Goal: Task Accomplishment & Management: Manage account settings

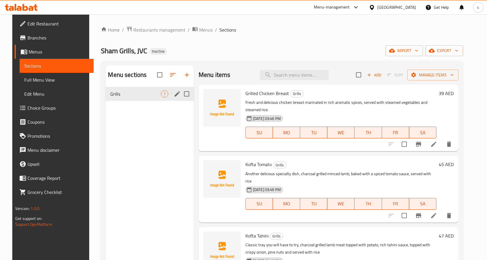
scroll to position [216, 0]
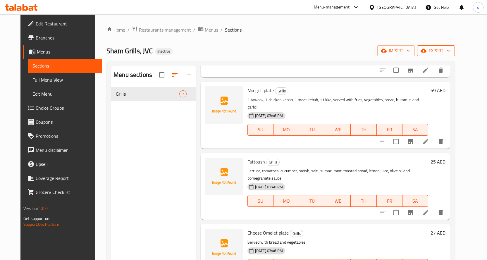
click at [450, 48] on span "export" at bounding box center [436, 50] width 28 height 7
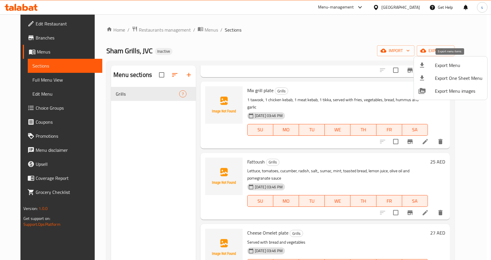
click at [443, 65] on span "Export Menu" at bounding box center [459, 65] width 48 height 7
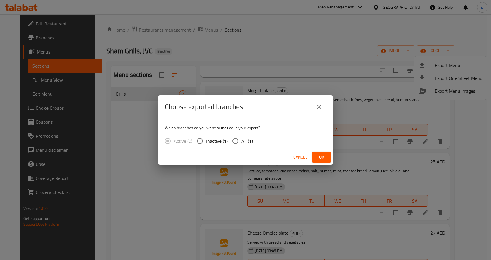
click at [321, 105] on icon "close" at bounding box center [319, 106] width 7 height 7
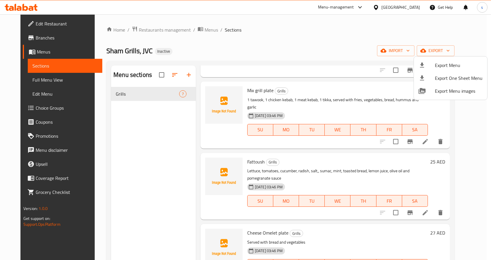
drag, startPoint x: 314, startPoint y: 57, endPoint x: 341, endPoint y: 55, distance: 26.7
click at [315, 56] on div at bounding box center [245, 130] width 491 height 260
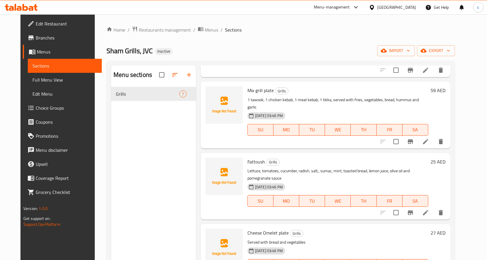
click at [437, 47] on div "import export" at bounding box center [416, 50] width 78 height 11
click at [410, 48] on span "import" at bounding box center [396, 50] width 28 height 7
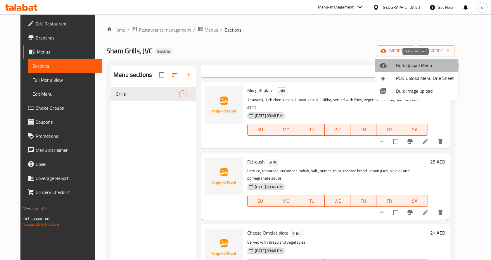
click at [408, 66] on span "Bulk Upload Menu" at bounding box center [425, 65] width 58 height 7
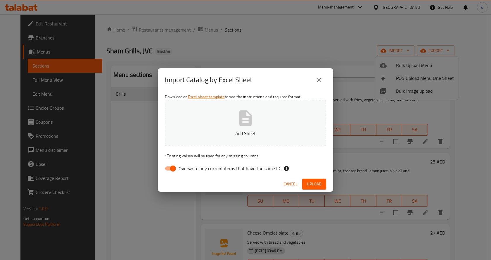
click at [187, 171] on span "Overwrite any current items that have the same ID." at bounding box center [230, 168] width 103 height 7
click at [187, 171] on input "Overwrite any current items that have the same ID." at bounding box center [172, 168] width 33 height 11
checkbox input "false"
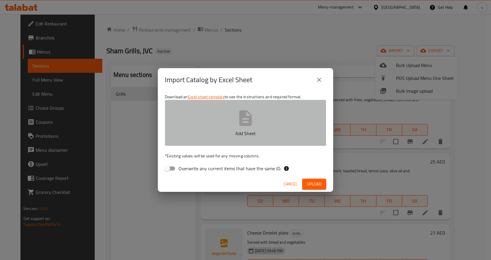
click at [280, 100] on button "Add Sheet" at bounding box center [245, 123] width 161 height 46
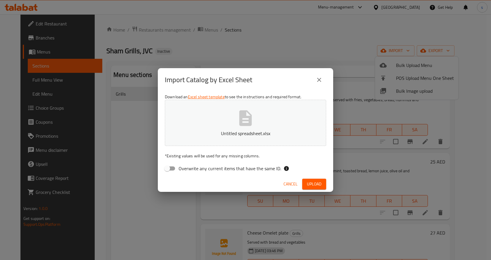
click at [313, 183] on span "Upload" at bounding box center [314, 183] width 15 height 7
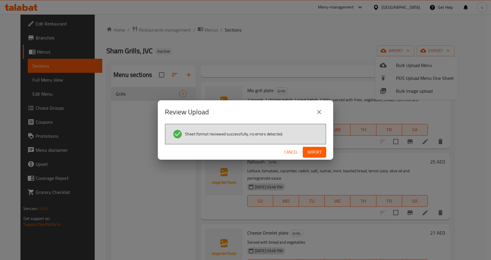
click at [317, 147] on button "Import" at bounding box center [314, 152] width 23 height 11
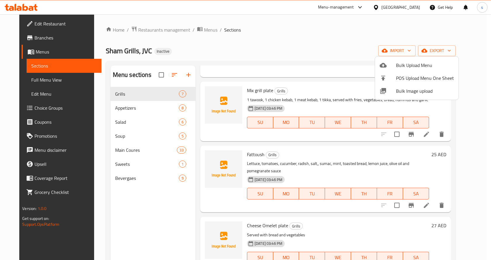
click at [279, 34] on div at bounding box center [245, 130] width 491 height 260
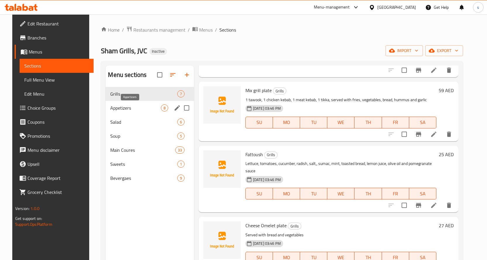
click at [117, 107] on span "Appetizers" at bounding box center [135, 107] width 50 height 7
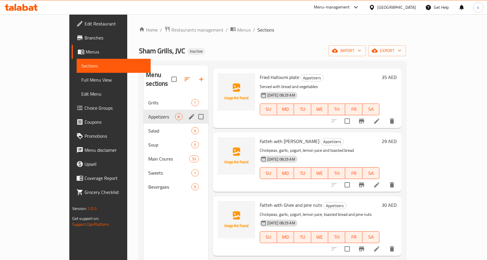
click at [144, 111] on div "Appetizers 8" at bounding box center [176, 117] width 64 height 14
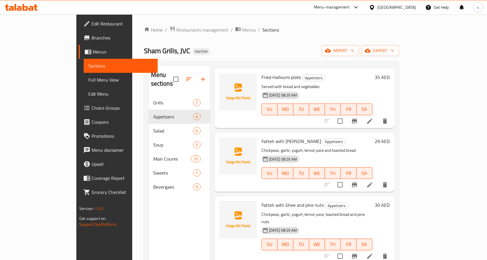
click at [88, 81] on span "Full Menu View" at bounding box center [120, 79] width 65 height 7
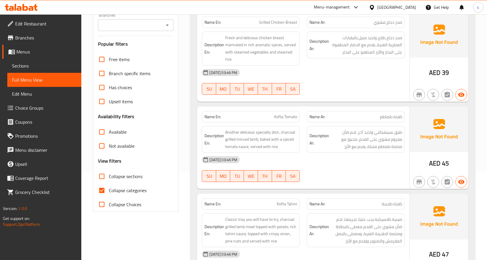
click at [130, 192] on span "Collapse categories" at bounding box center [128, 190] width 38 height 7
click at [109, 192] on input "Collapse categories" at bounding box center [102, 190] width 14 height 14
checkbox input "false"
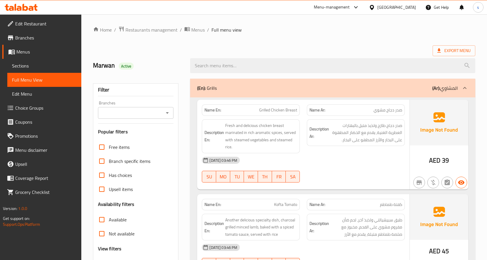
click at [361, 83] on div "(En): Grills (Ar): المشاوي" at bounding box center [332, 88] width 285 height 19
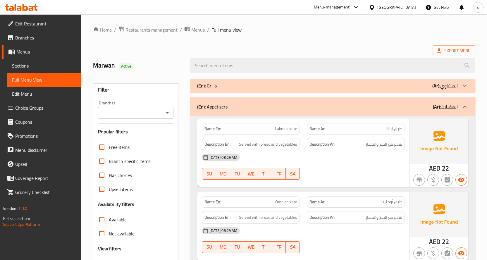
click at [406, 86] on div "(En): Grills (Ar): المشاوي" at bounding box center [327, 85] width 261 height 7
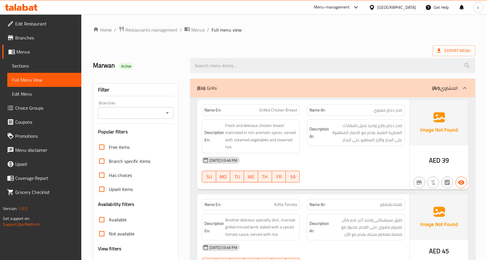
click at [406, 86] on div "(En): Grills (Ar): المشاوي" at bounding box center [327, 88] width 261 height 7
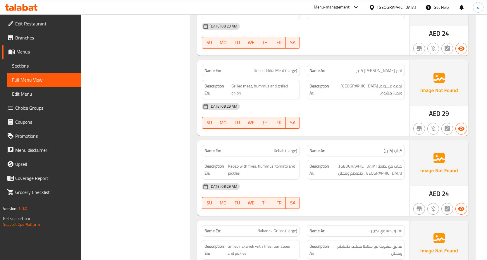
scroll to position [3129, 0]
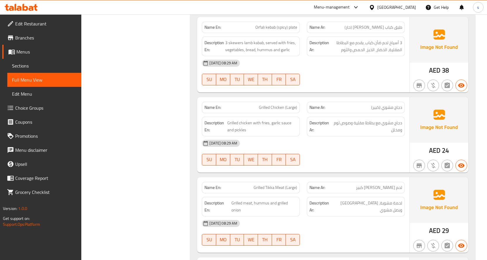
click at [33, 18] on link "Edit Restaurant" at bounding box center [41, 24] width 79 height 14
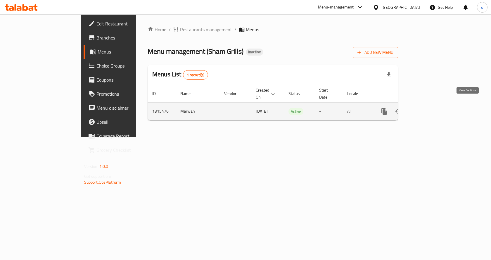
click at [429, 109] on icon "enhanced table" at bounding box center [426, 111] width 5 height 5
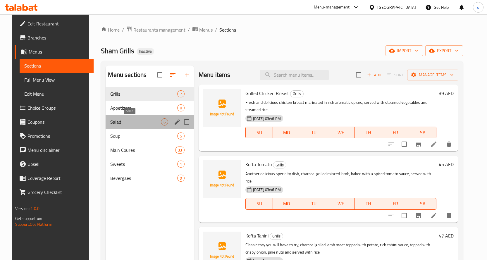
click at [116, 123] on span "Salad" at bounding box center [135, 121] width 50 height 7
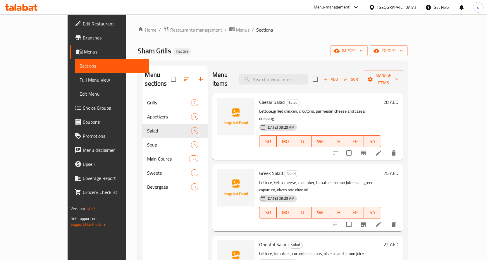
click at [387, 219] on li at bounding box center [378, 224] width 16 height 11
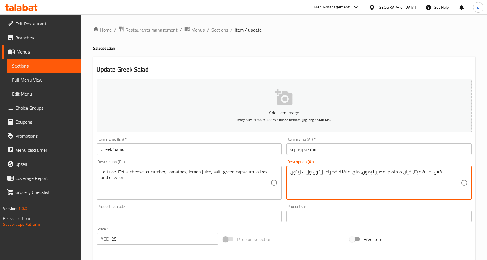
click at [339, 176] on textarea "خس، جبنة فيتا، خيار، طماطم، عصير ليمون، ملح، فلفلة خضراء، زيتون وزيت زيتون" at bounding box center [375, 183] width 170 height 28
click at [326, 173] on textarea "خس، جبنة فيتا، خيار، طماطم، عصير ليمون، ملح، فلفل خضراء، زيتون وزيت زيتون" at bounding box center [375, 183] width 170 height 28
click at [334, 173] on textarea "خس، جبنة فيتا، خيار، طماطم، عصير ليمون، ملح، فلفل خضر، زيتون وزيت زيتون" at bounding box center [375, 183] width 170 height 28
click at [333, 173] on textarea "خس، جبنة فيتا، خيار، طماطم، عصير ليمون، ملح، فلفل خضر، زيتون وزيت زيتون" at bounding box center [375, 183] width 170 height 28
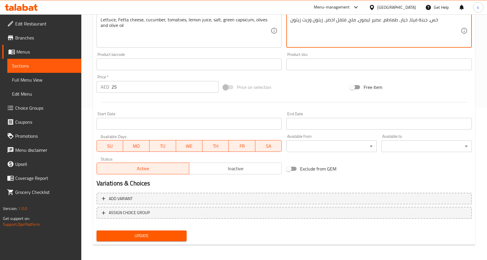
scroll to position [153, 0]
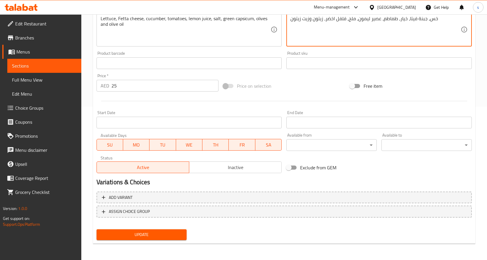
type textarea "خس، جبنة فيتا، خيار، طماطم، عصير ليمون، ملح، فلفل اخضر، زيتون وزيت زيتون"
click at [173, 235] on span "Update" at bounding box center [141, 234] width 81 height 7
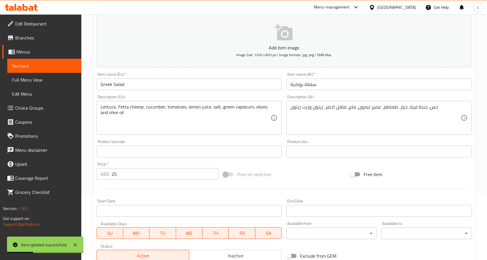
scroll to position [0, 0]
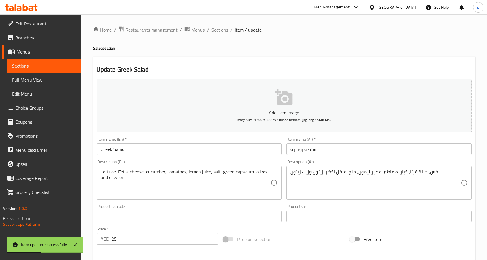
click at [222, 28] on span "Sections" at bounding box center [219, 29] width 17 height 7
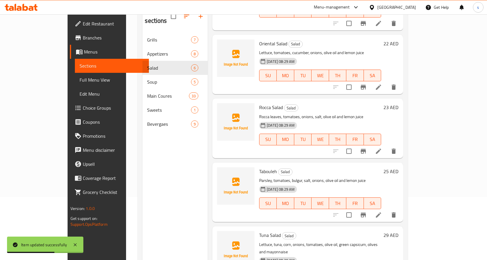
scroll to position [82, 0]
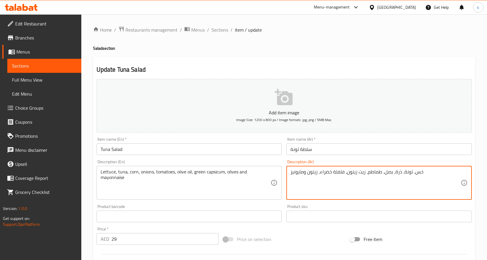
click at [334, 171] on textarea "خس، تونة، ذرة، بصل، طماطم، زيت زيتون، فلفلة خضراء، زيتون ومايونيز" at bounding box center [375, 183] width 170 height 28
click at [320, 171] on textarea "خس، تونة، ذرة، بصل، طماطم، زيت زيتون، فلفل خضراء، زيتون ومايونيز" at bounding box center [375, 183] width 170 height 28
click at [328, 174] on textarea "خس، تونة، ذرة، بصل، طماطم، زيت زيتون، فلفل خضر، زيتون ومايونيز" at bounding box center [375, 183] width 170 height 28
type textarea "خس، تونة، ذرة، بصل، طماطم، زيت زيتون، فلفل اخضر، زيتون ومايونيز"
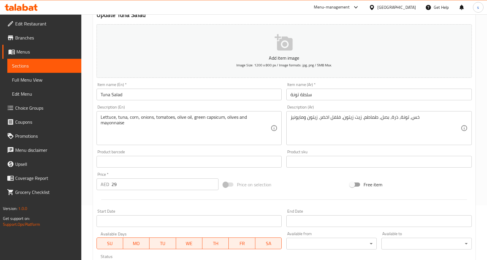
scroll to position [153, 0]
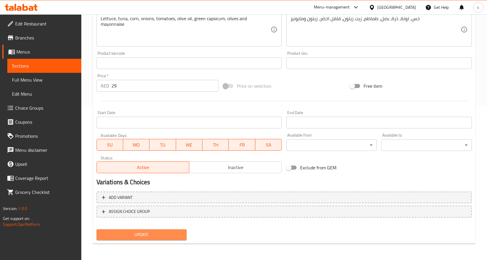
click at [154, 236] on span "Update" at bounding box center [141, 234] width 81 height 7
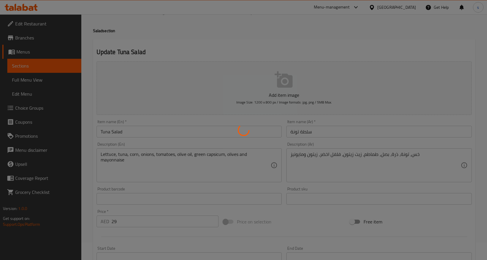
scroll to position [0, 0]
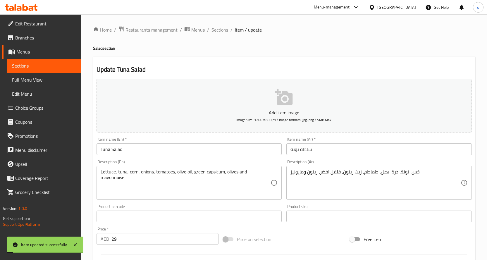
click at [220, 28] on span "Sections" at bounding box center [219, 29] width 17 height 7
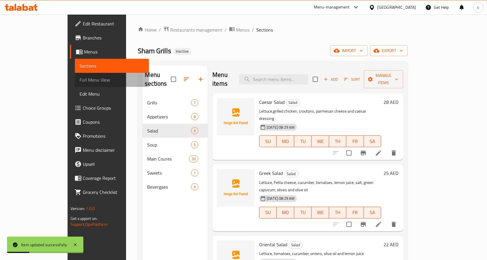
drag, startPoint x: 32, startPoint y: 78, endPoint x: 36, endPoint y: 2, distance: 76.1
click at [80, 78] on span "Full Menu View" at bounding box center [112, 79] width 65 height 7
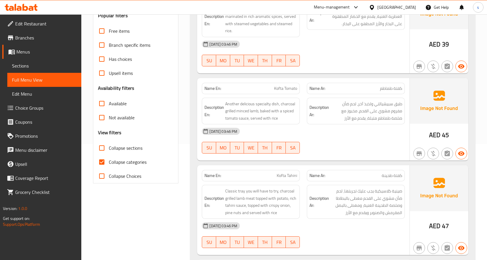
scroll to position [117, 0]
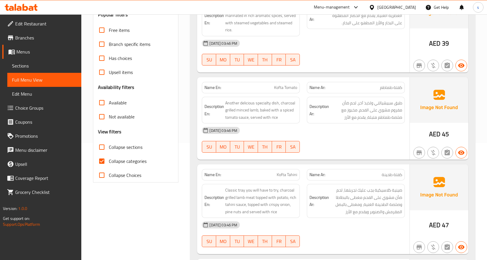
click at [122, 161] on span "Collapse categories" at bounding box center [128, 161] width 38 height 7
click at [109, 161] on input "Collapse categories" at bounding box center [102, 161] width 14 height 14
checkbox input "false"
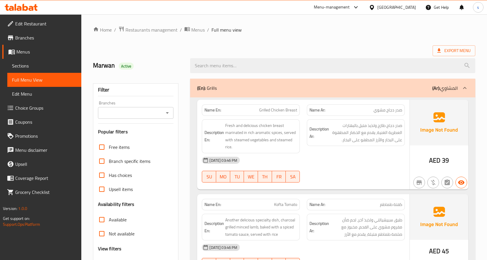
click at [339, 89] on div "(En): Grills (Ar): المشاوي" at bounding box center [327, 88] width 261 height 7
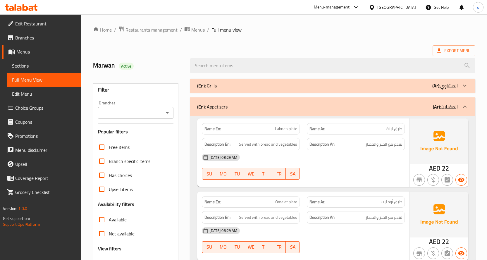
click at [304, 83] on div "(En): Grills (Ar): المشاوي" at bounding box center [327, 85] width 261 height 7
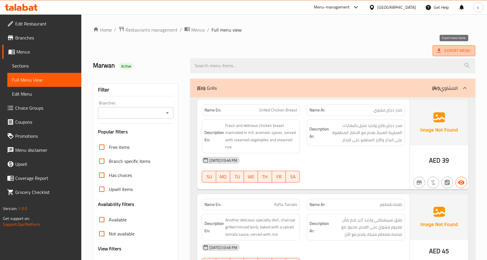
click at [450, 48] on span "Export Menu" at bounding box center [453, 50] width 33 height 7
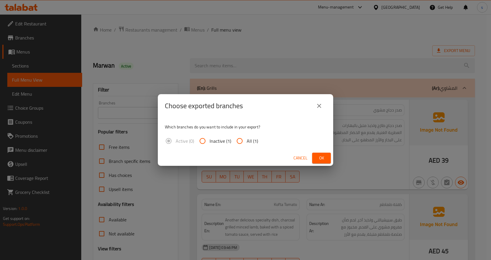
click at [240, 143] on input "All (1)" at bounding box center [240, 141] width 14 height 14
radio input "true"
click at [320, 156] on span "Ok" at bounding box center [321, 157] width 9 height 7
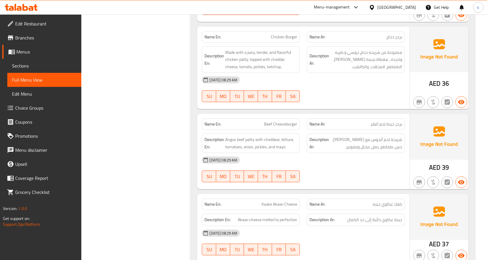
scroll to position [4438, 0]
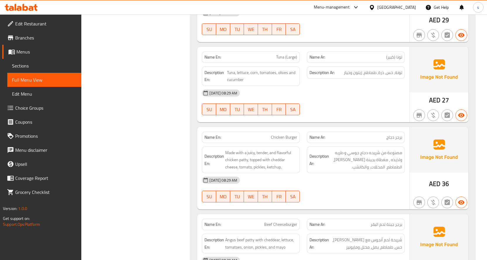
click at [34, 24] on span "Edit Restaurant" at bounding box center [45, 23] width 61 height 7
